Goal: Information Seeking & Learning: Learn about a topic

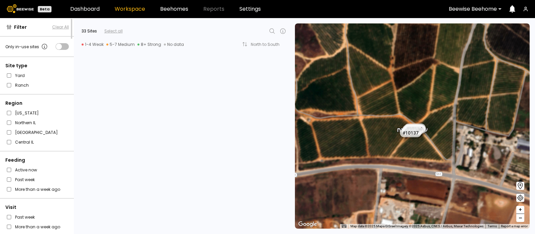
scroll to position [1205, 0]
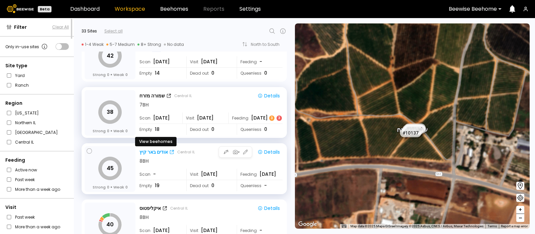
click at [155, 153] on div "אודים באר קיץ" at bounding box center [154, 152] width 28 height 7
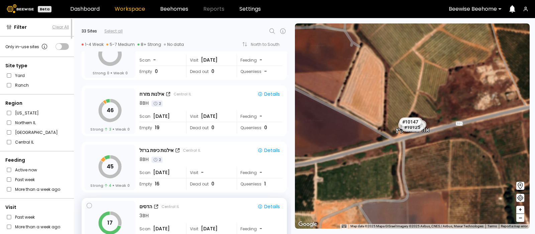
scroll to position [581, 0]
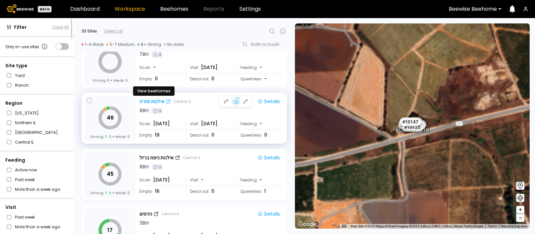
click at [151, 99] on div "אילנות מזרח" at bounding box center [152, 101] width 25 height 7
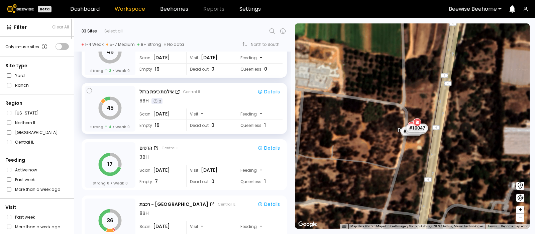
scroll to position [647, 0]
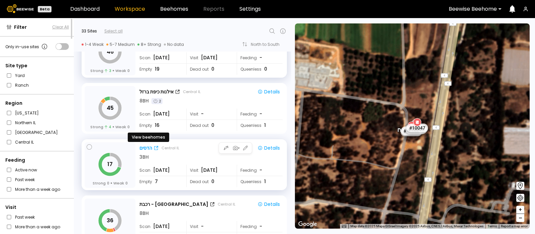
click at [146, 146] on div "הדסים" at bounding box center [146, 148] width 13 height 7
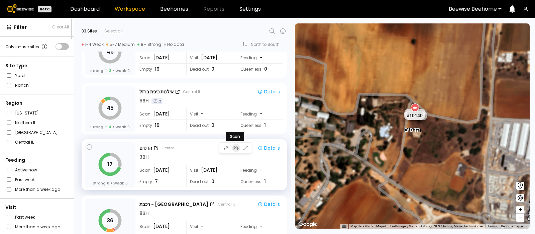
click at [235, 147] on icon "button" at bounding box center [235, 148] width 6 height 6
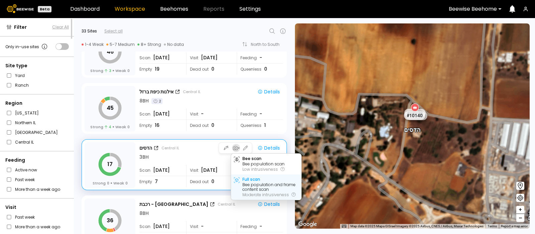
click at [251, 180] on div "Full scan" at bounding box center [252, 179] width 18 height 5
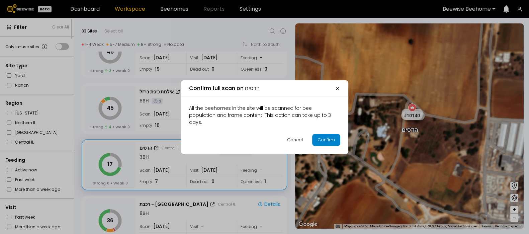
click at [324, 136] on div "Confirm" at bounding box center [325, 139] width 17 height 7
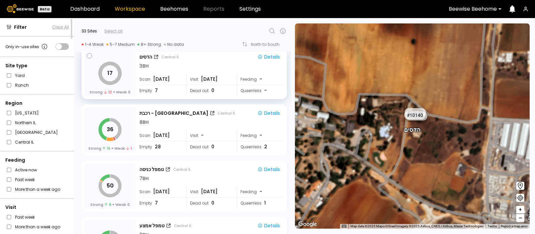
scroll to position [748, 0]
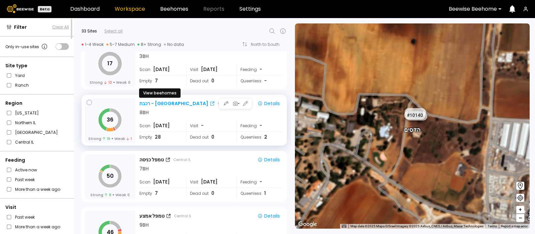
click at [149, 102] on div "רכבת - בית יהושוע" at bounding box center [174, 103] width 69 height 7
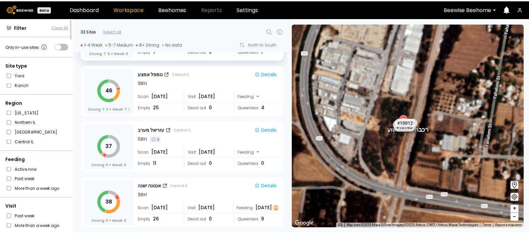
scroll to position [892, 0]
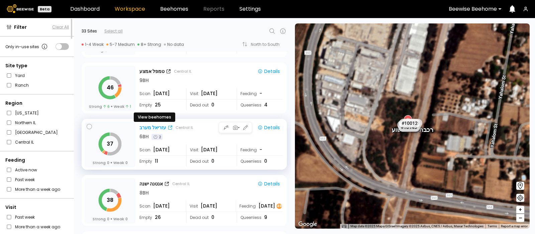
click at [151, 126] on div "עזריאל מערב" at bounding box center [153, 127] width 27 height 7
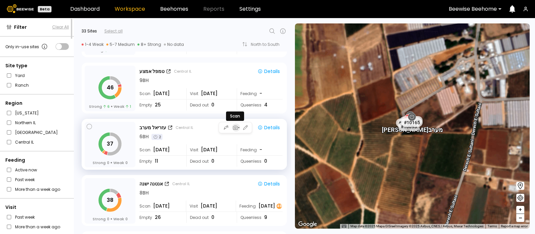
click at [234, 125] on icon "button" at bounding box center [235, 127] width 6 height 6
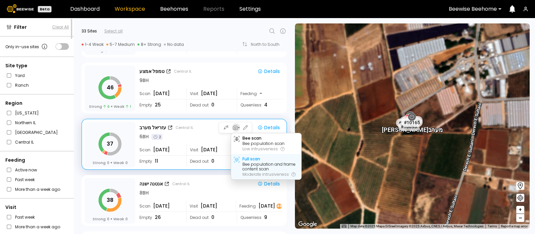
click at [248, 161] on div "Full scan" at bounding box center [252, 159] width 18 height 5
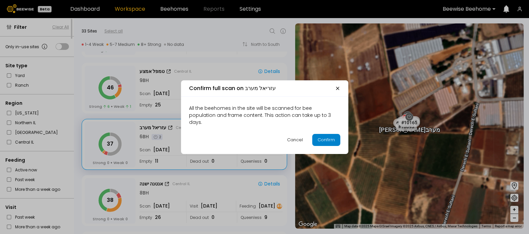
click at [323, 136] on div "Confirm" at bounding box center [325, 139] width 17 height 7
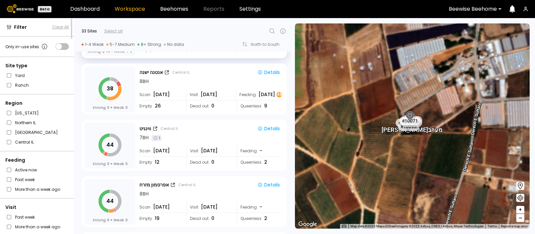
scroll to position [1007, 0]
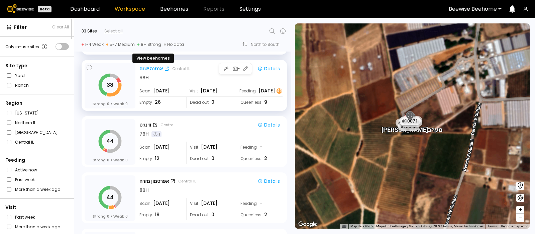
click at [147, 68] on div "אנטנה ישנה" at bounding box center [151, 68] width 23 height 7
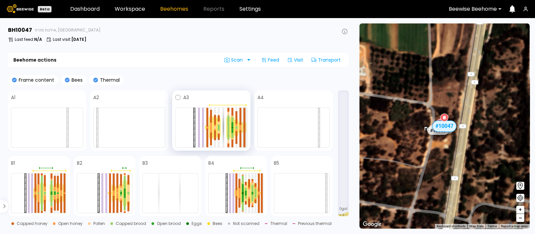
click at [244, 122] on div at bounding box center [245, 118] width 2 height 20
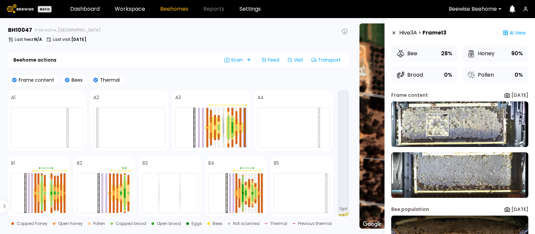
click at [438, 125] on img at bounding box center [459, 123] width 137 height 45
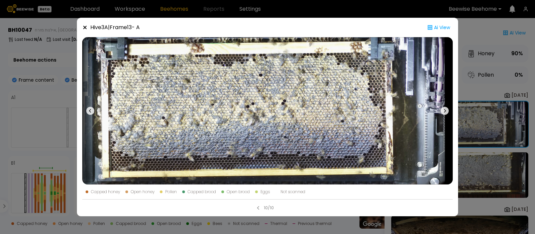
click at [445, 108] on icon at bounding box center [445, 111] width 8 height 8
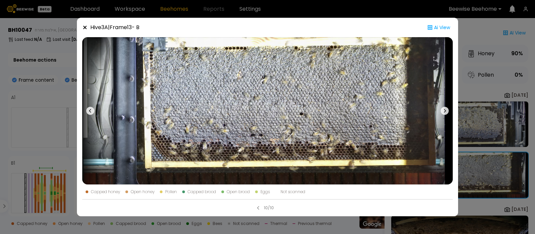
click at [83, 26] on icon at bounding box center [84, 27] width 3 height 3
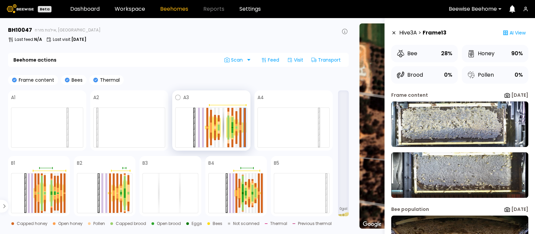
click at [241, 123] on div at bounding box center [241, 116] width 2 height 17
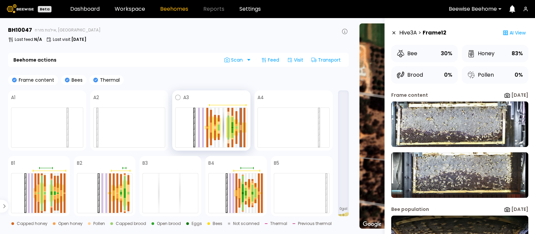
click at [227, 122] on div at bounding box center [228, 127] width 4 height 23
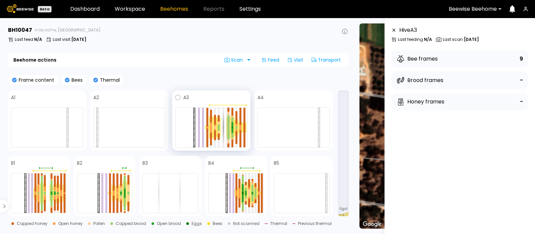
click at [227, 120] on div at bounding box center [228, 121] width 2 height 12
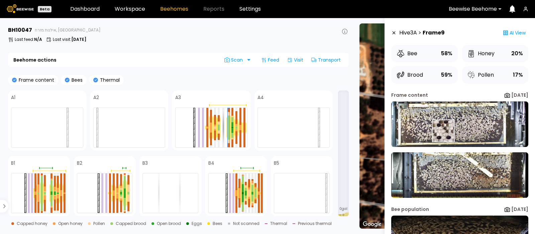
click at [443, 131] on img at bounding box center [459, 123] width 137 height 45
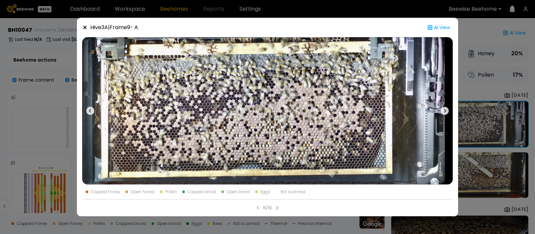
click at [444, 109] on icon at bounding box center [445, 111] width 8 height 8
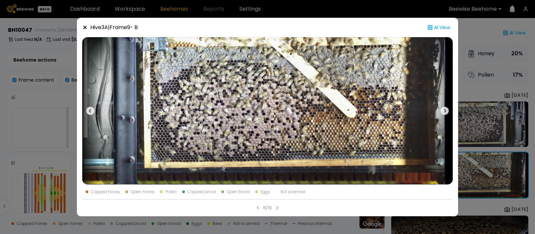
click at [84, 29] on icon at bounding box center [84, 27] width 5 height 5
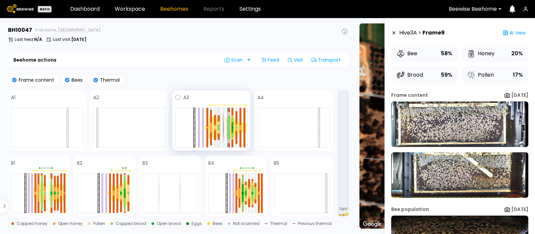
click at [218, 125] on div at bounding box center [219, 125] width 2 height 3
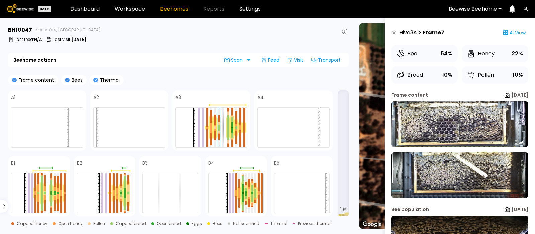
click at [448, 130] on img at bounding box center [459, 123] width 137 height 45
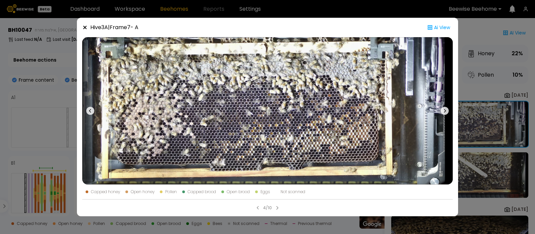
click at [85, 28] on icon at bounding box center [84, 27] width 3 height 3
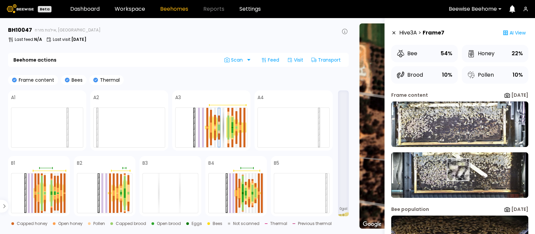
click at [458, 170] on img at bounding box center [459, 174] width 137 height 45
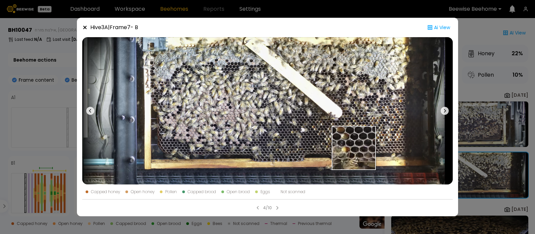
drag, startPoint x: 458, startPoint y: 170, endPoint x: 352, endPoint y: 147, distance: 108.1
click at [352, 147] on div "Hive 3 A | Frame 7 - B Ai View Capped honey Open honey Pollen Capped brood Open…" at bounding box center [267, 117] width 381 height 198
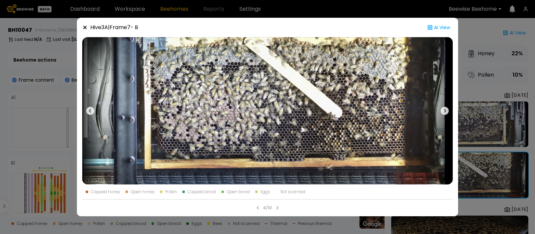
click at [84, 26] on icon at bounding box center [84, 27] width 5 height 5
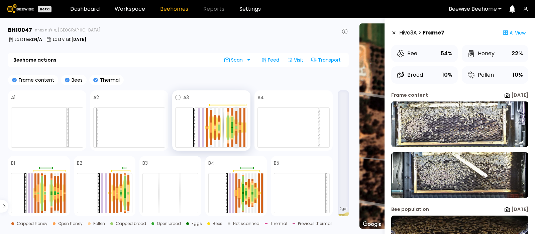
click at [236, 127] on div at bounding box center [237, 127] width 2 height 1
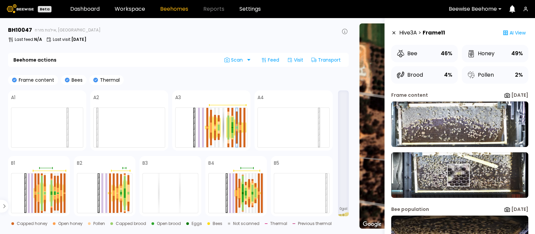
click at [458, 175] on img at bounding box center [459, 174] width 137 height 45
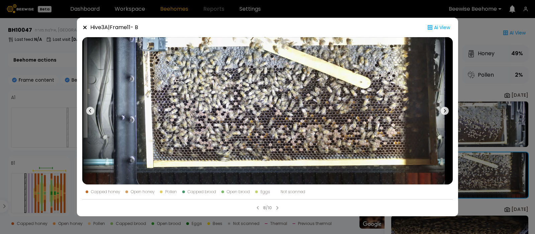
click at [445, 107] on icon at bounding box center [445, 111] width 8 height 8
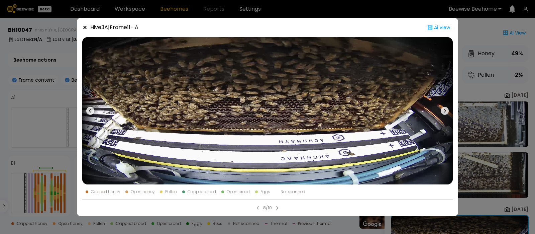
click at [445, 107] on icon at bounding box center [445, 111] width 8 height 8
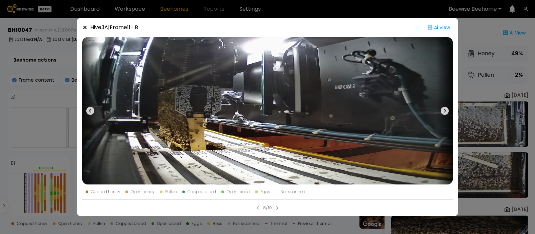
click at [445, 107] on icon at bounding box center [445, 111] width 8 height 8
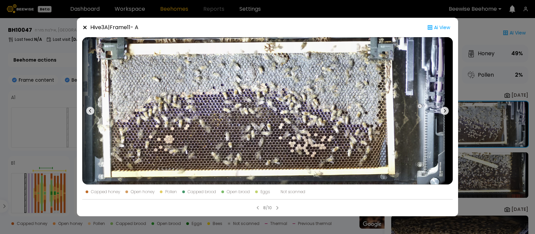
click at [83, 25] on icon at bounding box center [84, 27] width 5 height 5
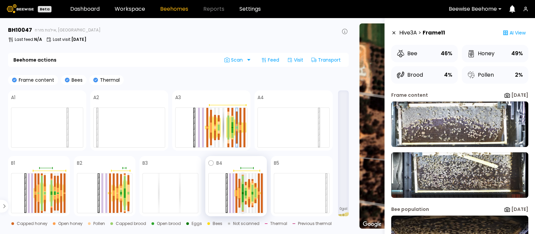
click at [242, 183] on div at bounding box center [243, 180] width 2 height 8
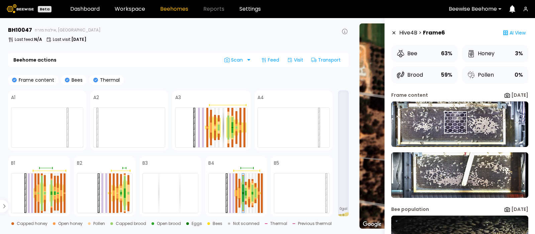
click at [455, 122] on img at bounding box center [459, 123] width 137 height 45
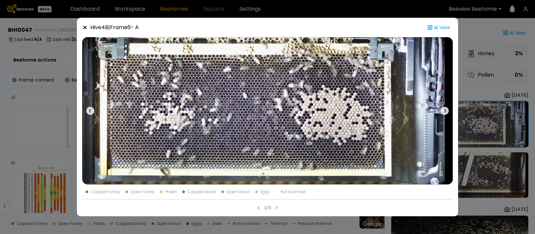
click at [83, 26] on icon at bounding box center [84, 27] width 5 height 5
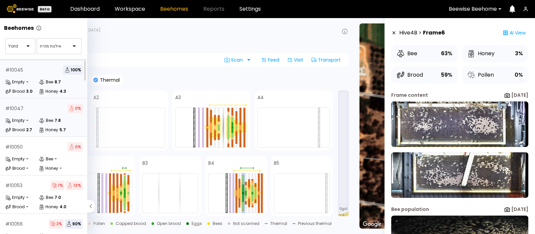
click at [30, 73] on div "# 10045 100 %" at bounding box center [43, 69] width 77 height 9
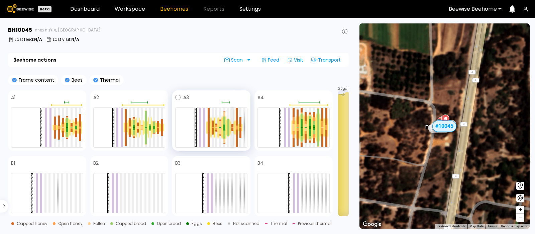
click at [233, 126] on div at bounding box center [232, 125] width 2 height 3
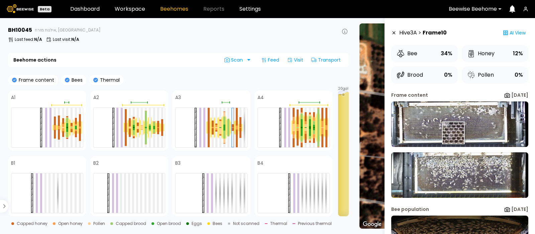
click at [453, 132] on img at bounding box center [459, 123] width 137 height 45
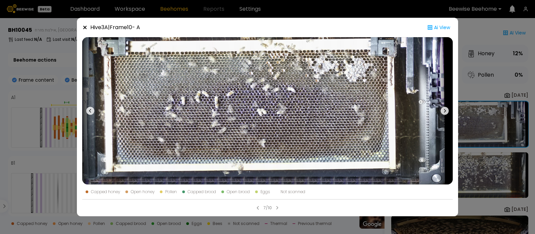
click at [443, 110] on icon at bounding box center [445, 111] width 8 height 8
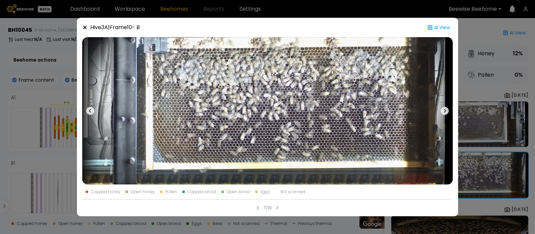
click at [83, 27] on icon at bounding box center [84, 27] width 5 height 5
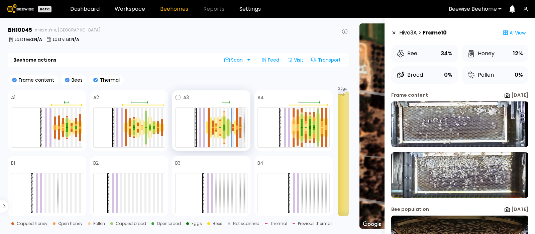
click at [240, 127] on div at bounding box center [241, 127] width 2 height 0
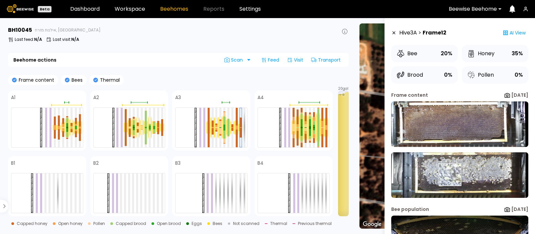
click at [450, 175] on img at bounding box center [459, 174] width 137 height 45
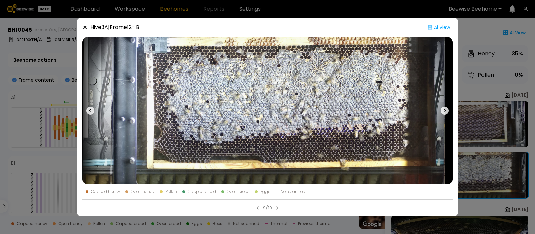
click at [445, 108] on icon at bounding box center [445, 111] width 8 height 8
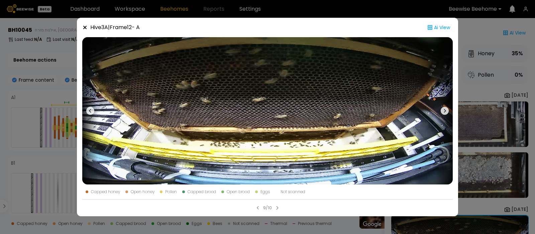
click at [85, 26] on icon at bounding box center [84, 27] width 5 height 5
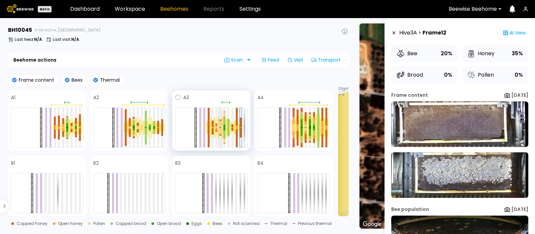
click at [220, 127] on div at bounding box center [220, 127] width 2 height 0
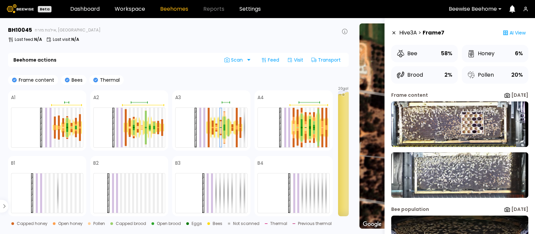
click at [472, 123] on img at bounding box center [459, 123] width 137 height 45
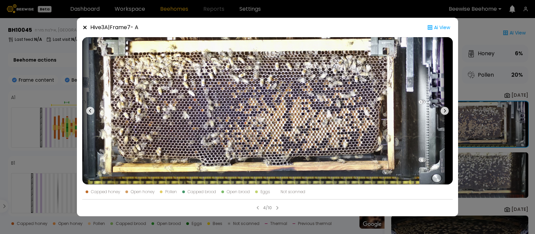
click at [443, 110] on icon at bounding box center [445, 111] width 8 height 8
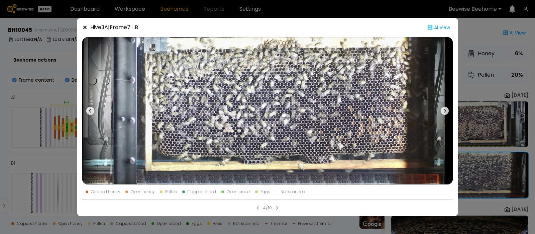
click at [85, 27] on icon at bounding box center [84, 27] width 3 height 3
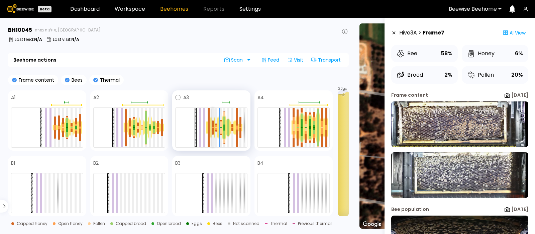
click at [212, 127] on div at bounding box center [213, 127] width 2 height 1
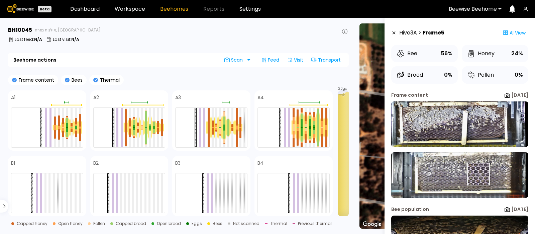
click at [478, 174] on img at bounding box center [459, 174] width 137 height 45
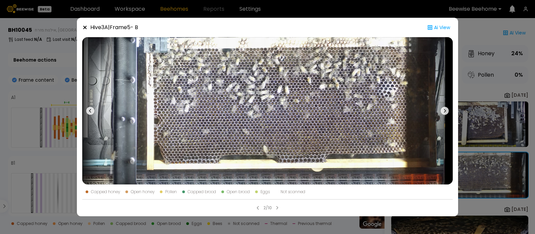
click at [84, 28] on icon at bounding box center [84, 27] width 3 height 3
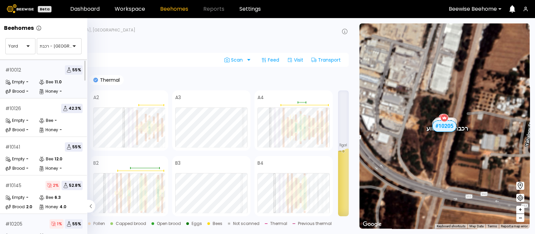
click at [26, 80] on div "-" at bounding box center [27, 82] width 2 height 4
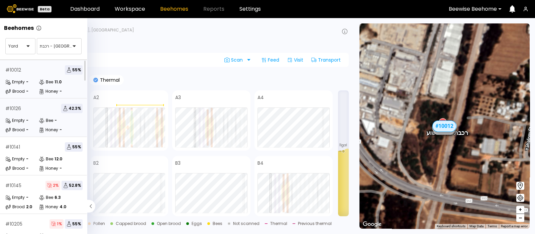
click at [55, 116] on div "# 10126 42.3 % Empty - Bee - Brood - Honey -" at bounding box center [44, 117] width 88 height 38
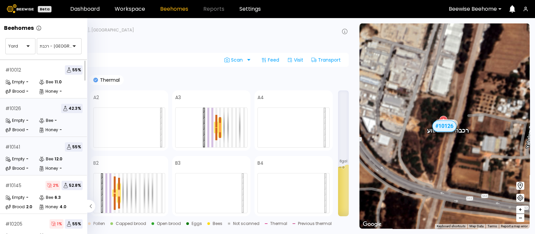
click at [21, 150] on div "# 10141 55 %" at bounding box center [43, 146] width 77 height 9
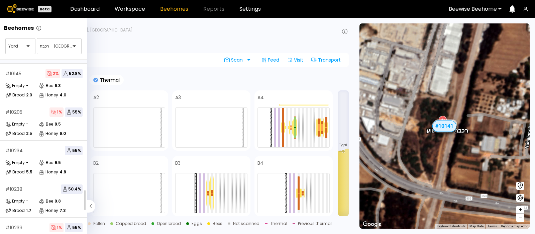
scroll to position [116, 0]
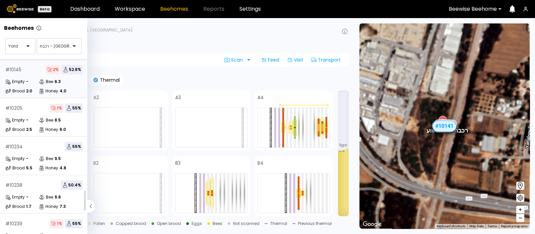
click at [28, 77] on div "# 10145 2 % 52.8 % Empty - Bee 6.3 Brood 2.0 Honey 4.0" at bounding box center [44, 79] width 88 height 38
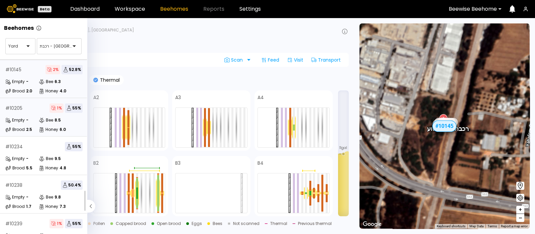
click at [30, 115] on div "# 10205 1 % 55 % Empty - Bee 8.5 Brood 2.5 Honey 6.0" at bounding box center [44, 117] width 88 height 38
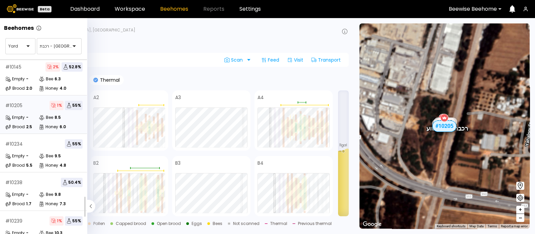
scroll to position [127, 0]
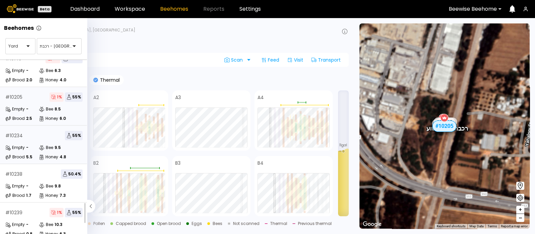
click at [23, 152] on div "Empty - Bee 9.5 Brood 5.5 Honey 4.8" at bounding box center [43, 152] width 77 height 16
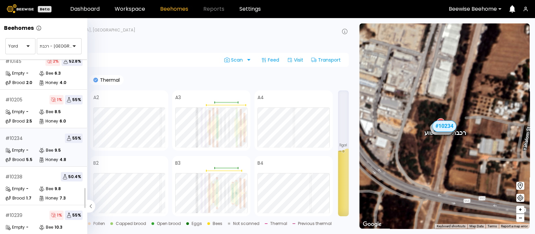
scroll to position [137, 0]
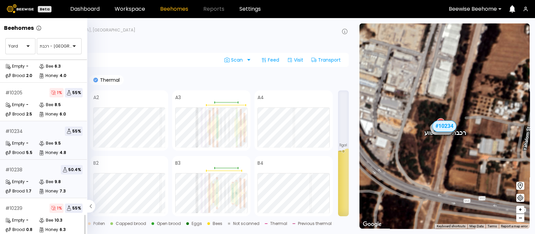
click at [24, 171] on div "# 10238 50.4 % Empty - Bee 9.8 Brood 1.7 Honey 7.3" at bounding box center [44, 179] width 88 height 38
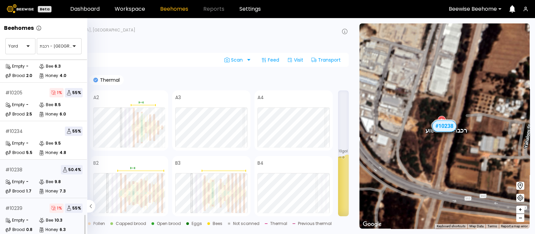
click at [24, 207] on div "# 10239 1 % 55 % Empty - Bee 10.3 Brood 0.8 Honey 6.3" at bounding box center [44, 217] width 88 height 38
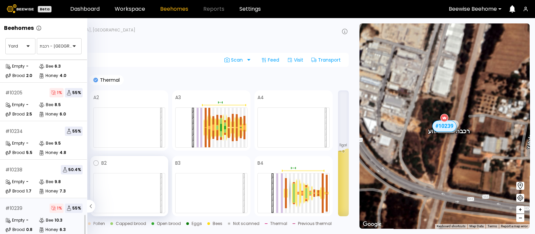
scroll to position [119, 0]
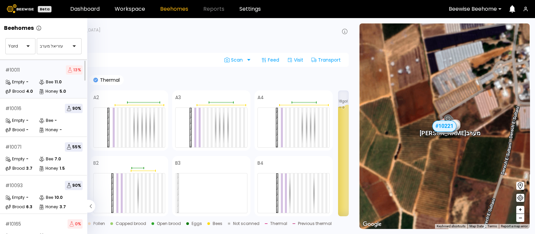
click at [30, 73] on div "# 10011 13 %" at bounding box center [43, 69] width 77 height 9
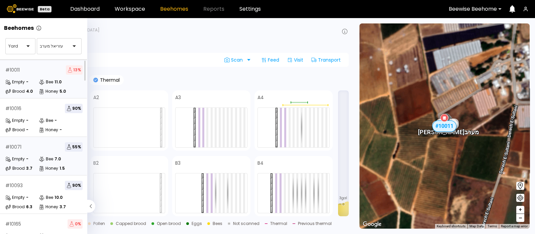
click at [13, 151] on div "# 10071 55 % Empty - Bee 7.0 Brood 3.7 Honey 1.5" at bounding box center [44, 156] width 88 height 38
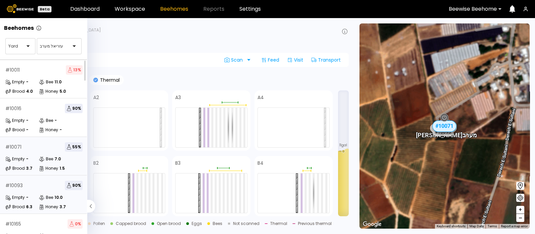
click at [21, 191] on div "# 10093 90 % Empty - Bee 10.0 Brood 6.3 Honey 3.7" at bounding box center [44, 194] width 88 height 38
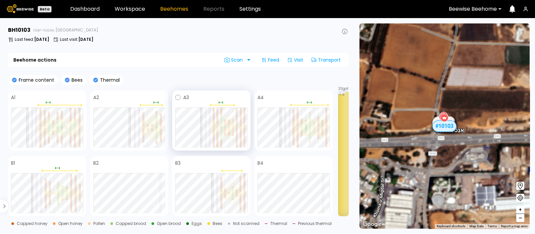
click at [221, 119] on div at bounding box center [221, 121] width 2 height 10
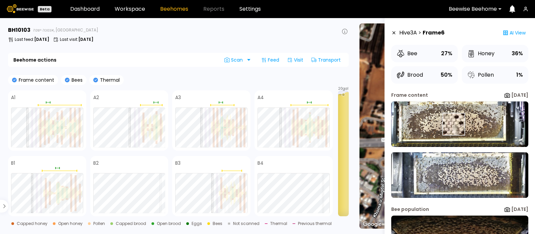
click at [454, 124] on img at bounding box center [459, 123] width 137 height 45
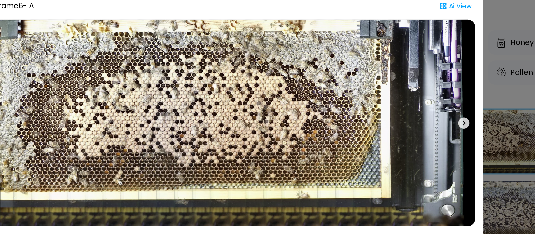
click at [445, 110] on icon at bounding box center [445, 111] width 2 height 4
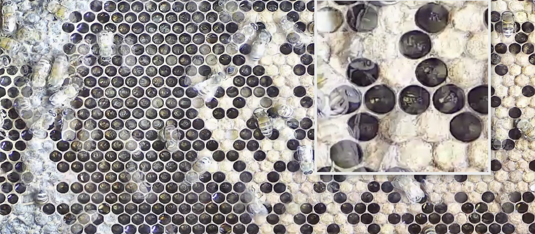
click at [262, 104] on img at bounding box center [267, 110] width 371 height 147
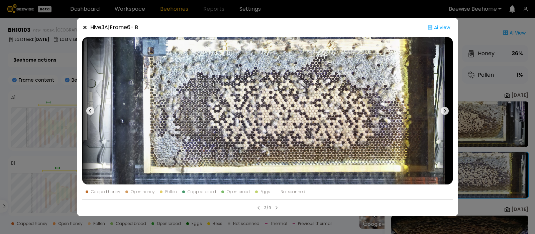
click at [82, 27] on icon at bounding box center [84, 27] width 5 height 5
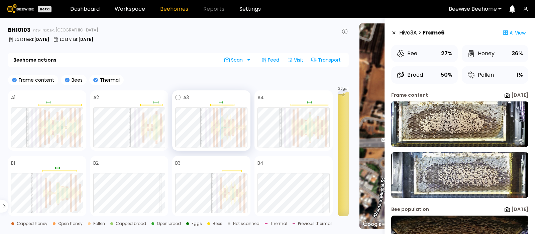
click at [225, 124] on div at bounding box center [225, 124] width 2 height 4
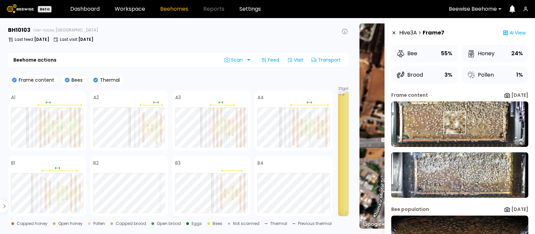
click at [454, 123] on img at bounding box center [459, 123] width 137 height 45
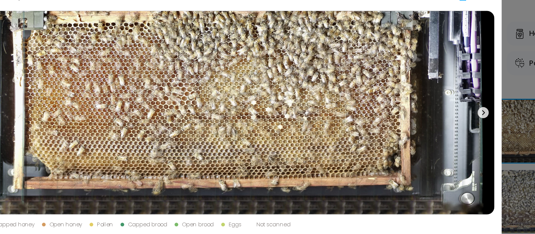
click at [445, 107] on icon at bounding box center [445, 111] width 8 height 8
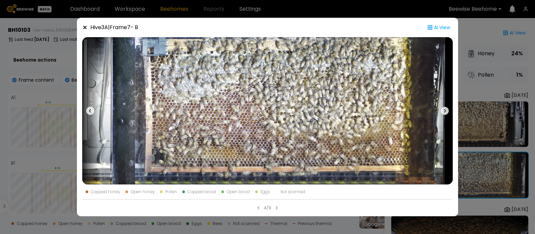
click at [84, 28] on icon at bounding box center [84, 27] width 3 height 3
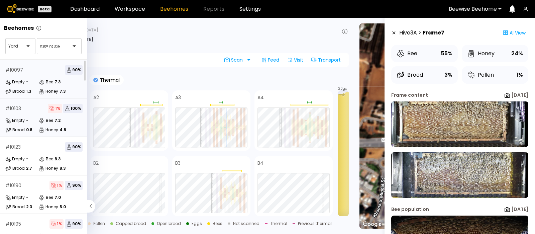
click at [18, 68] on div "# 10097" at bounding box center [14, 70] width 18 height 5
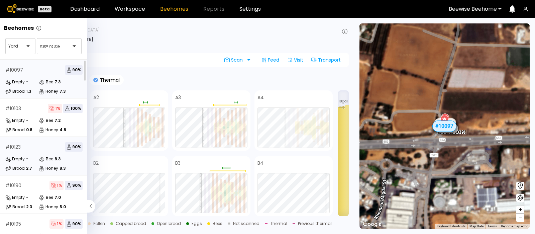
click at [4, 147] on div "# 10123 90 % Empty - Bee 8.3 Brood 2.7 Honey 8.3" at bounding box center [44, 156] width 88 height 38
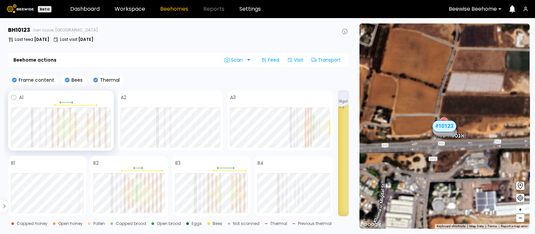
click at [105, 126] on div at bounding box center [106, 126] width 2 height 1
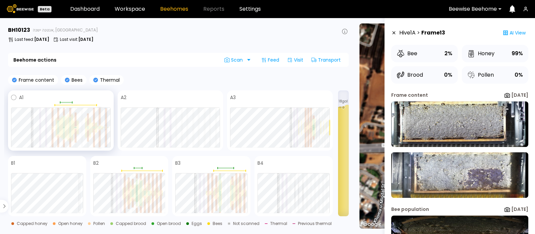
click at [100, 128] on div at bounding box center [100, 127] width 2 height 1
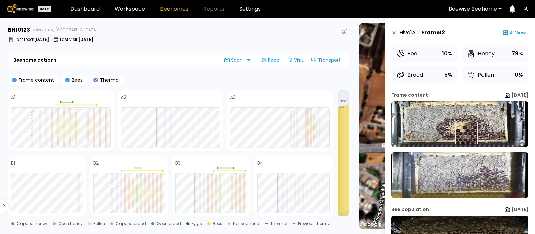
click at [466, 133] on img at bounding box center [459, 123] width 137 height 45
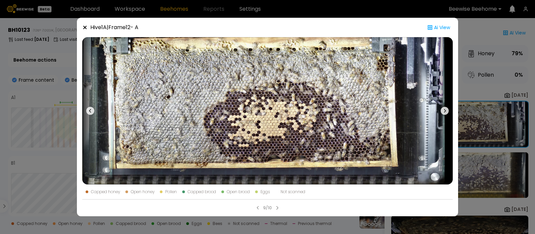
click at [445, 107] on icon at bounding box center [445, 111] width 8 height 8
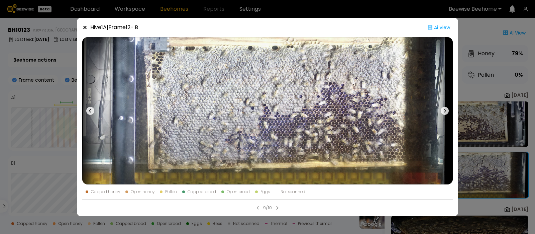
click at [86, 25] on icon at bounding box center [84, 27] width 5 height 5
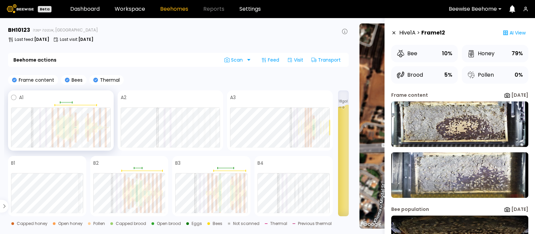
click at [70, 126] on div at bounding box center [70, 122] width 2 height 10
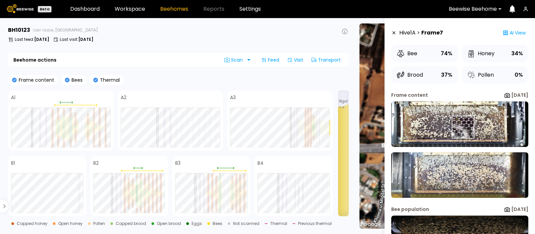
click at [462, 127] on img at bounding box center [459, 123] width 137 height 45
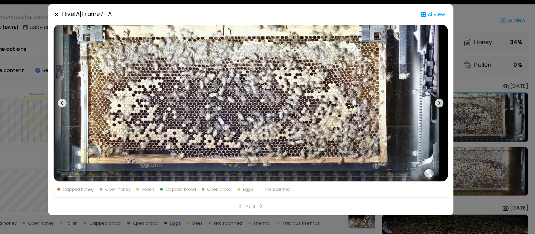
click at [444, 110] on icon at bounding box center [445, 111] width 8 height 8
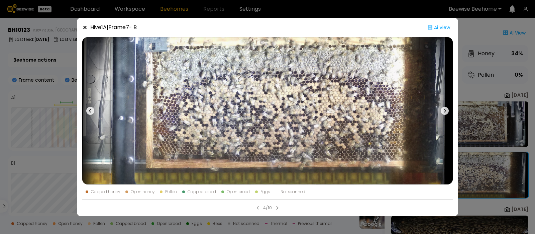
click at [83, 27] on icon at bounding box center [84, 27] width 5 height 5
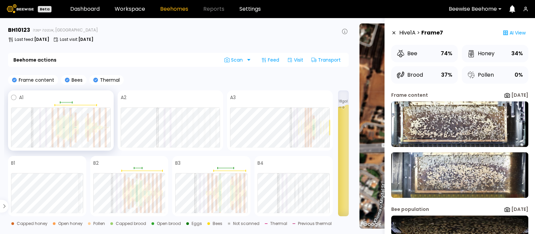
click at [63, 125] on div at bounding box center [64, 121] width 2 height 11
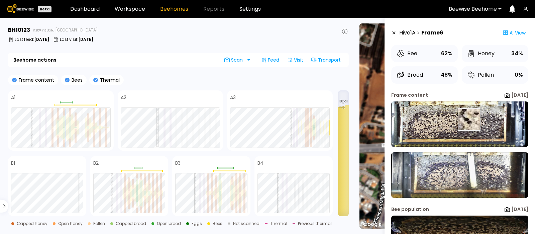
click at [469, 119] on img at bounding box center [459, 123] width 137 height 45
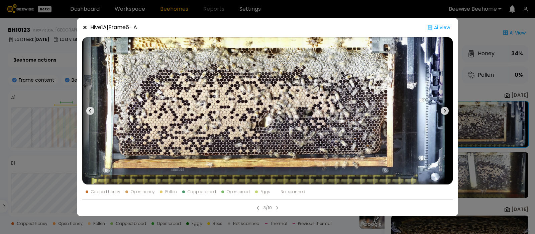
click at [447, 109] on icon at bounding box center [445, 111] width 8 height 8
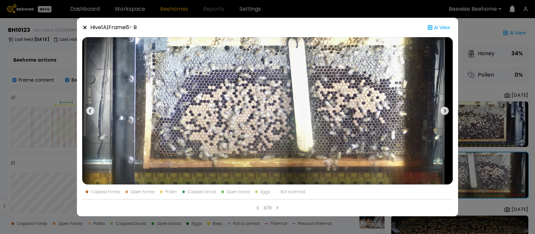
click at [83, 27] on icon at bounding box center [84, 27] width 5 height 5
